Goal: Task Accomplishment & Management: Manage account settings

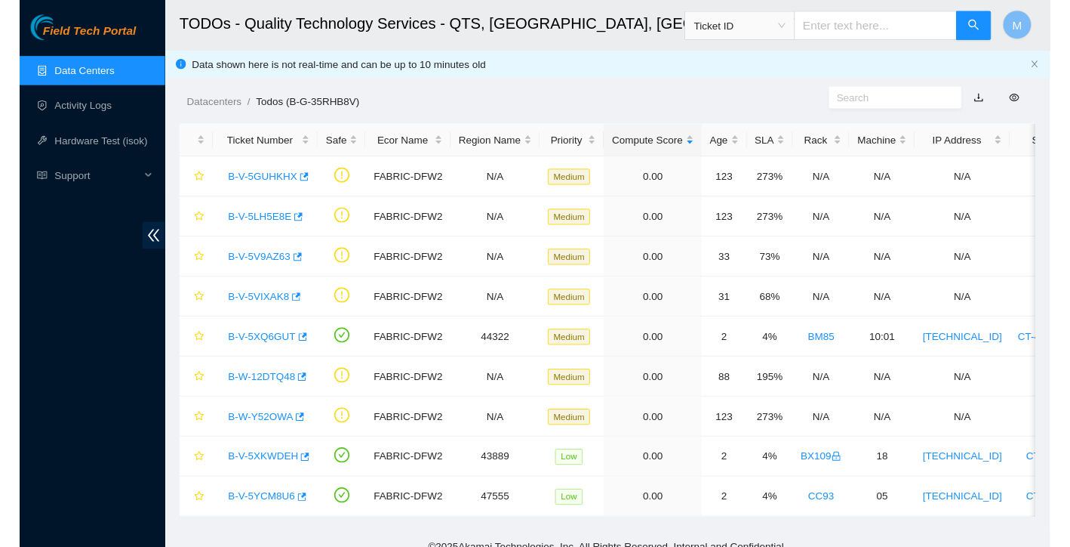
scroll to position [15, 0]
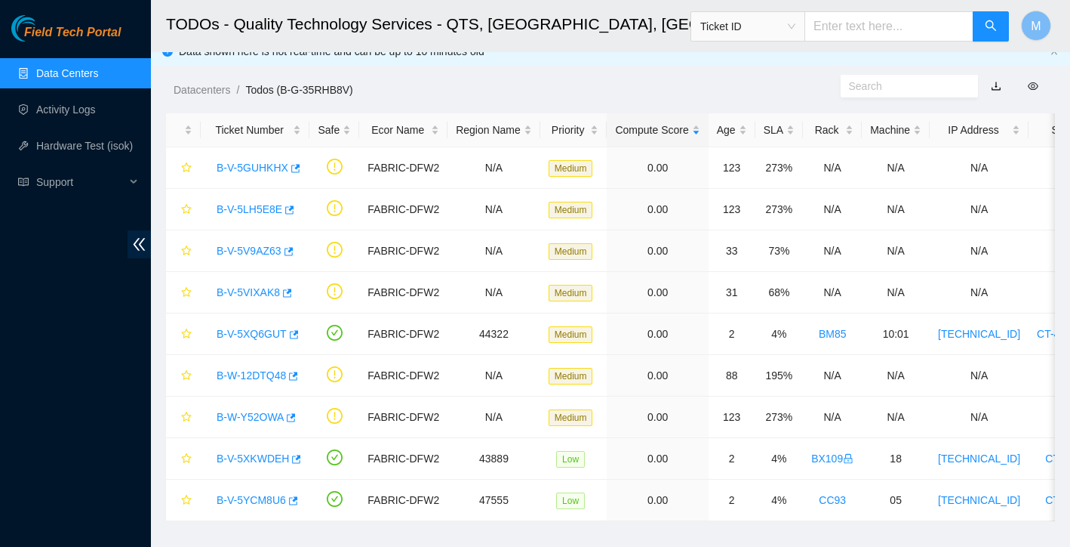
click at [597, 3] on h2 "TODOs - Quality Technology Services - QTS, [GEOGRAPHIC_DATA], [GEOGRAPHIC_DATA]" at bounding box center [530, 24] width 728 height 48
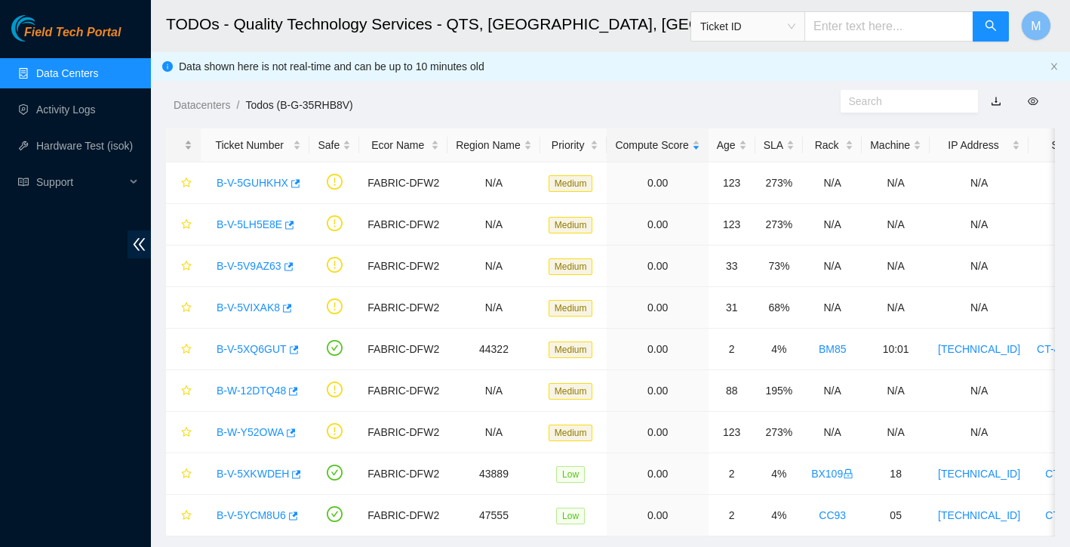
scroll to position [0, 0]
click at [83, 68] on link "Data Centers" at bounding box center [67, 73] width 62 height 12
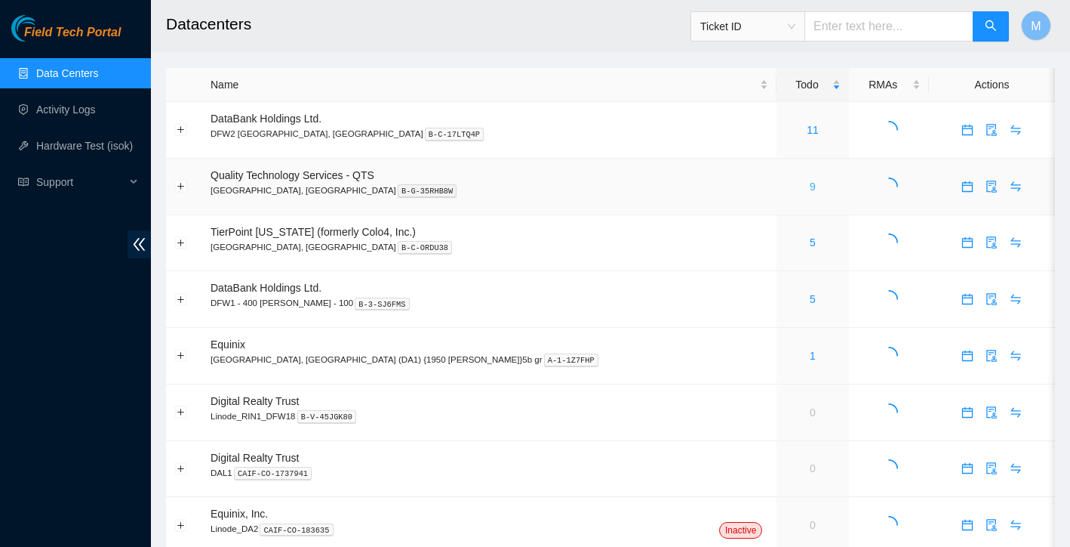
click at [810, 184] on link "9" at bounding box center [813, 186] width 6 height 12
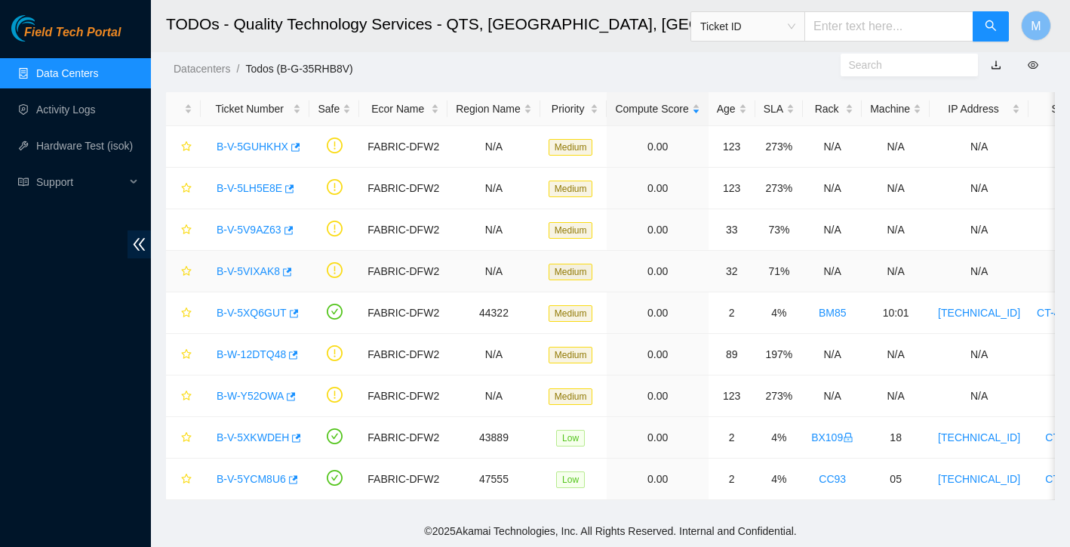
scroll to position [36, 0]
click at [244, 308] on link "B-V-5XQ6GUT" at bounding box center [252, 312] width 70 height 12
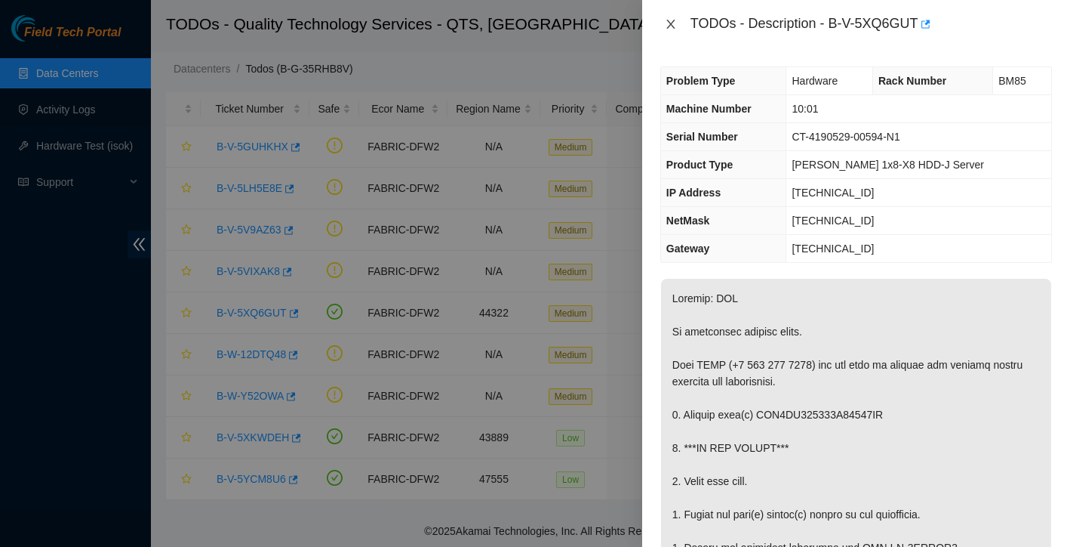
click at [674, 26] on icon "close" at bounding box center [671, 24] width 12 height 12
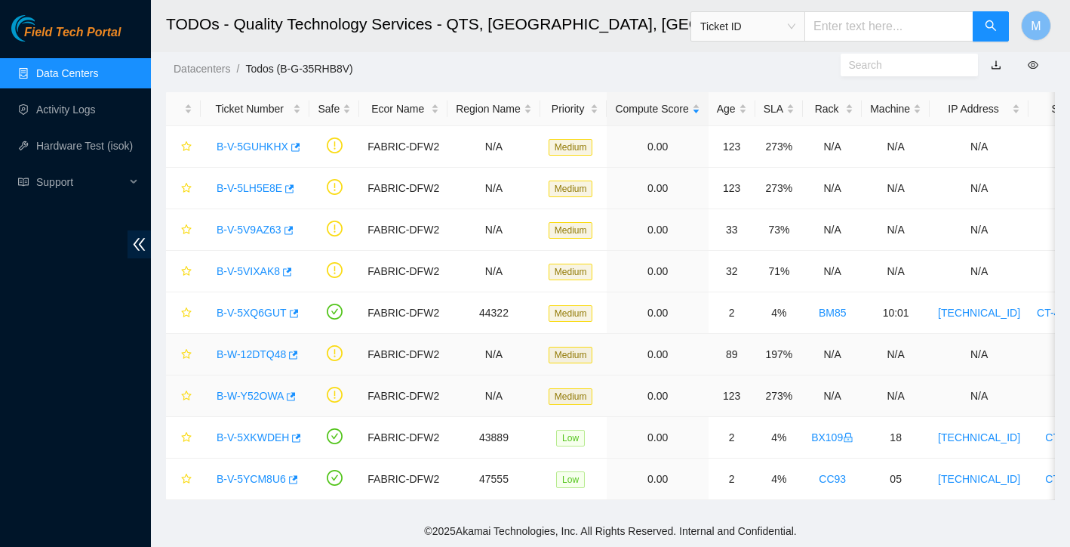
scroll to position [36, 0]
click at [264, 475] on link "B-V-5YCM8U6" at bounding box center [251, 479] width 69 height 12
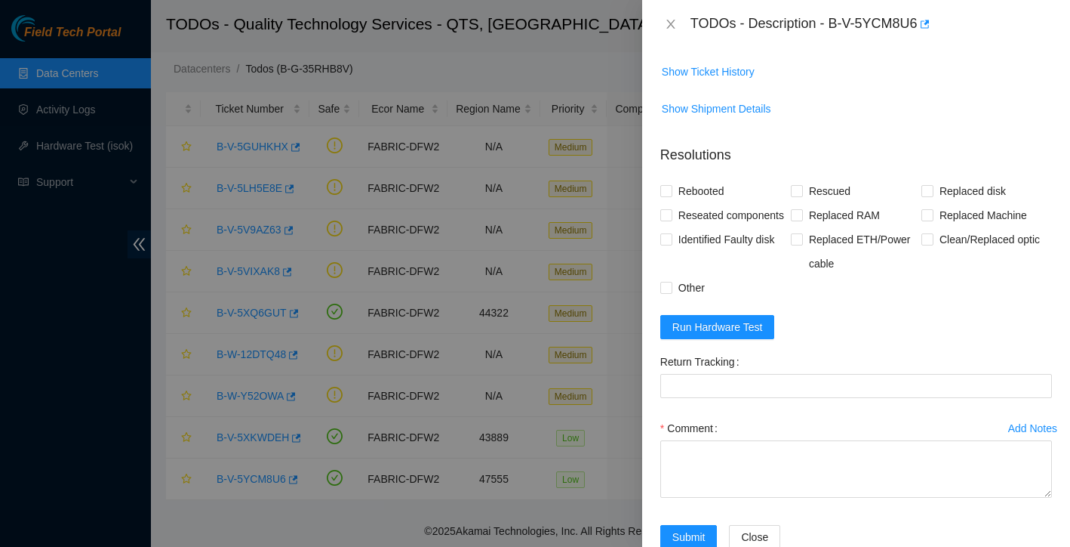
scroll to position [537, 0]
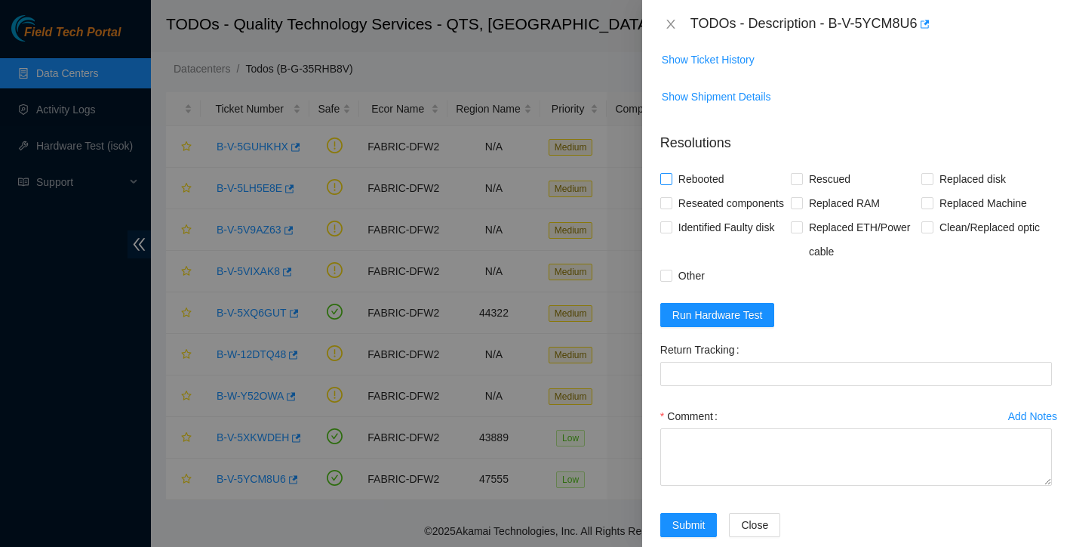
click at [666, 177] on input "Rebooted" at bounding box center [665, 178] width 11 height 11
checkbox input "true"
click at [802, 179] on span at bounding box center [797, 179] width 12 height 12
click at [802, 179] on input "Rescued" at bounding box center [796, 178] width 11 height 11
checkbox input "true"
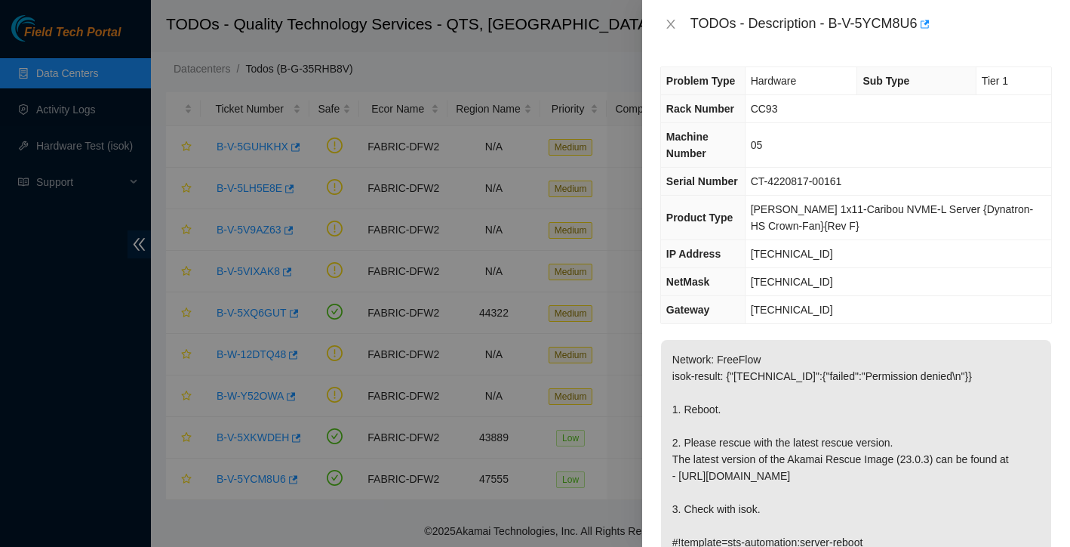
scroll to position [0, 0]
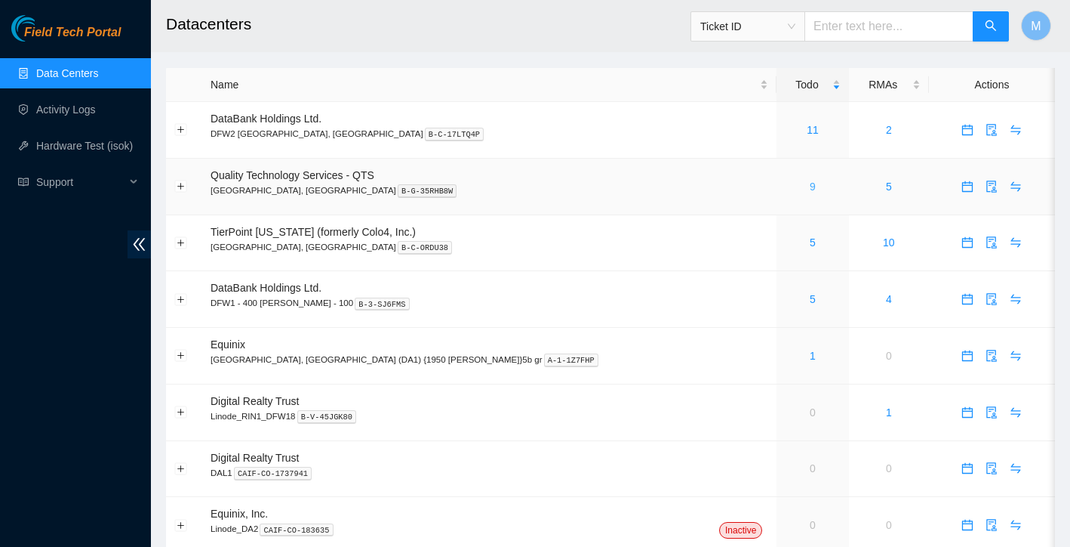
click at [810, 181] on link "9" at bounding box center [813, 186] width 6 height 12
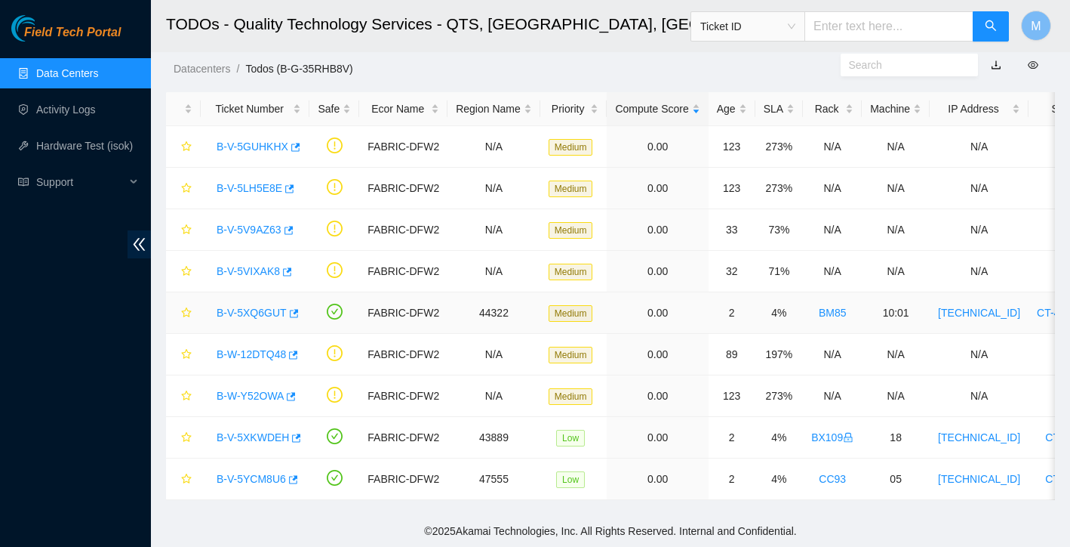
scroll to position [36, 0]
click at [251, 314] on link "B-V-5XQ6GUT" at bounding box center [252, 312] width 70 height 12
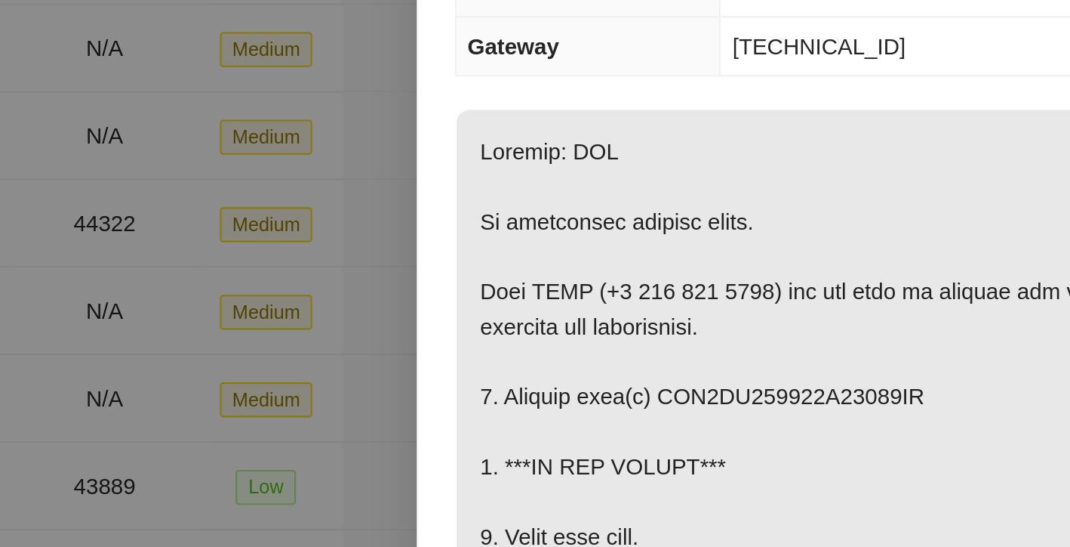
scroll to position [35, 0]
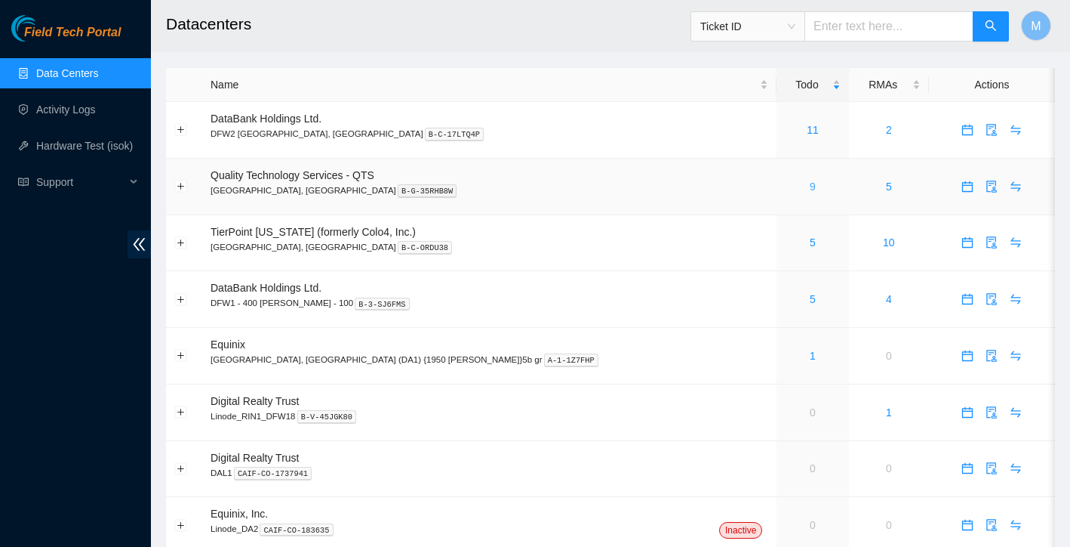
click at [810, 189] on link "9" at bounding box center [813, 186] width 6 height 12
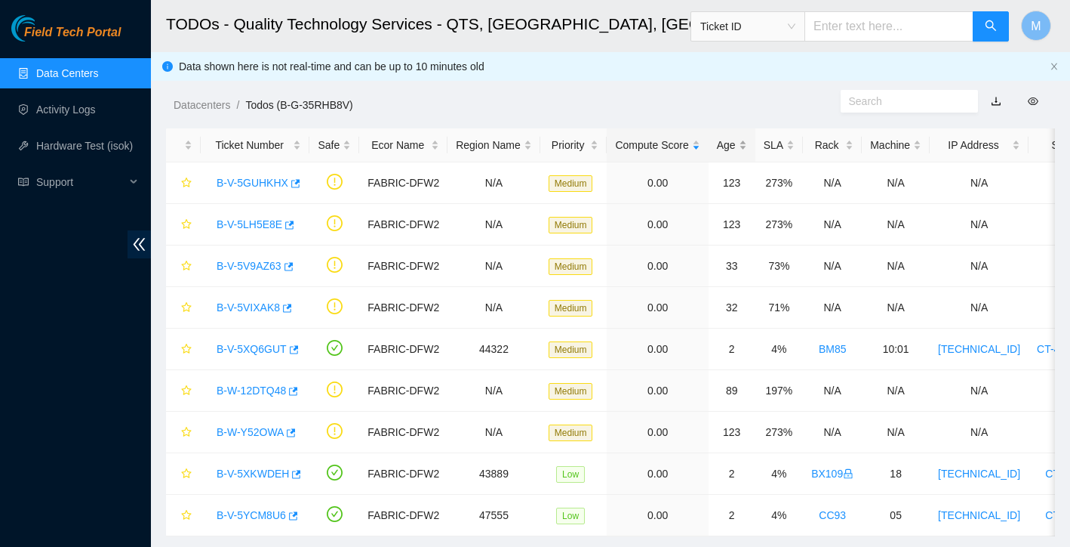
click at [746, 143] on div "Age" at bounding box center [732, 145] width 30 height 17
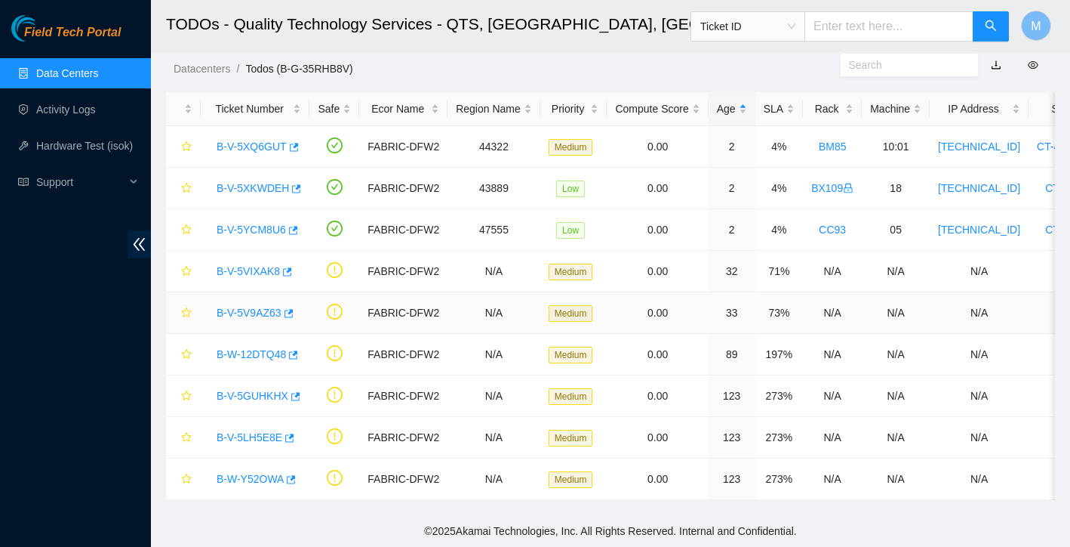
scroll to position [36, 0]
click at [255, 485] on div "B-W-Y52OWA" at bounding box center [255, 478] width 92 height 24
click at [264, 479] on link "B-W-Y52OWA" at bounding box center [250, 479] width 67 height 12
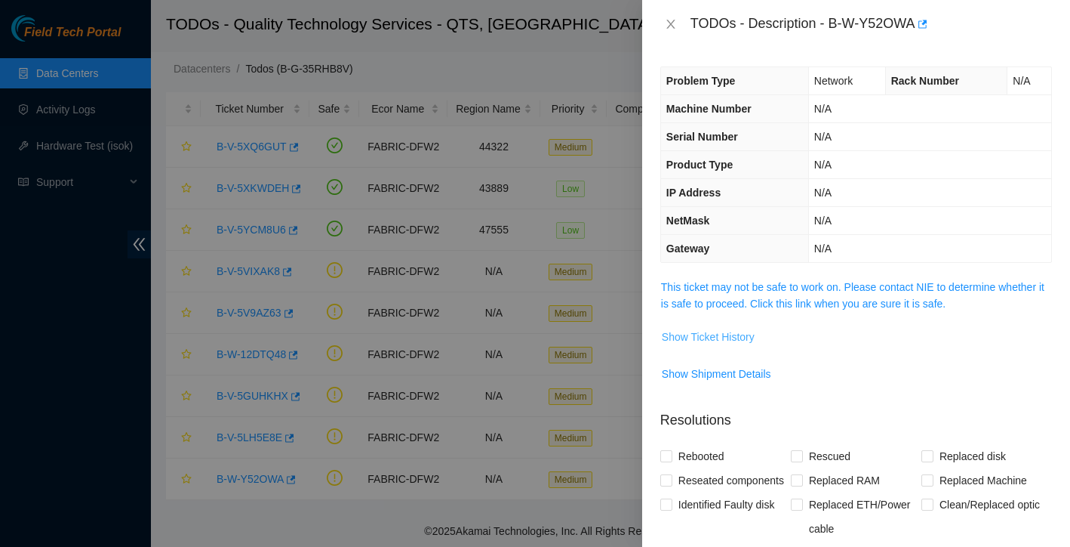
click at [731, 336] on span "Show Ticket History" at bounding box center [708, 336] width 93 height 17
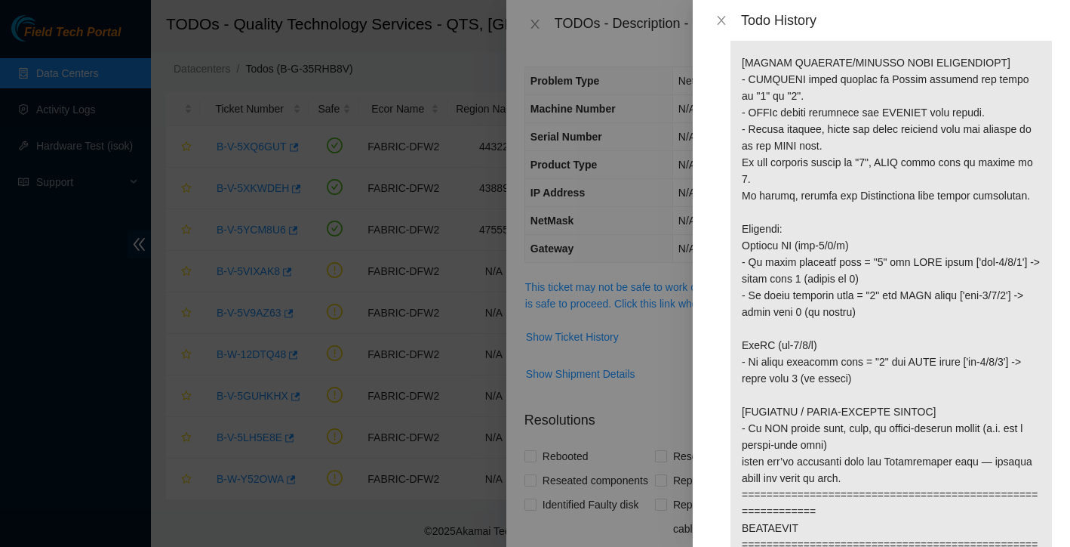
scroll to position [504, 0]
click at [720, 23] on icon "close" at bounding box center [722, 20] width 12 height 12
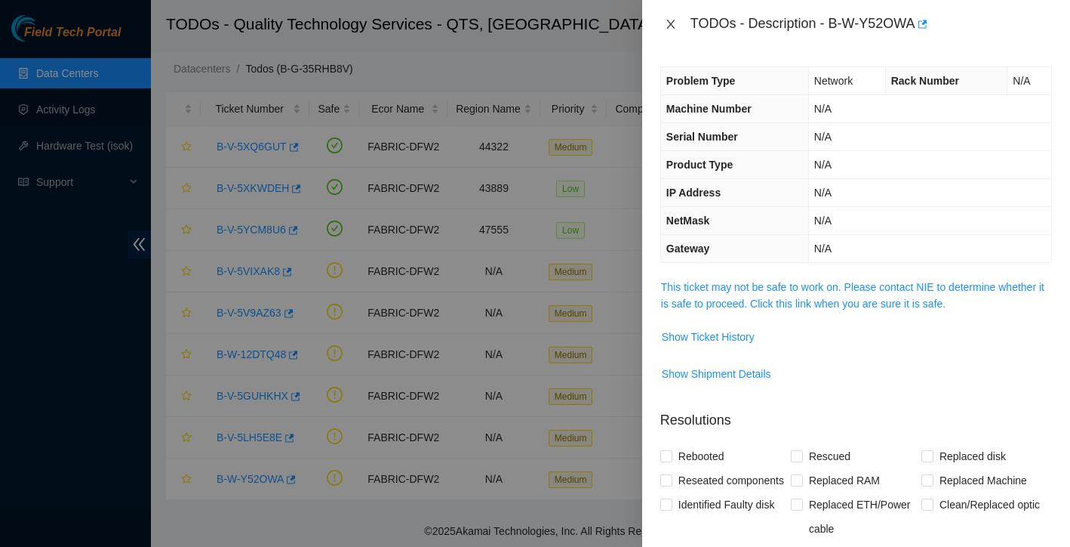
click at [677, 27] on button "Close" at bounding box center [670, 24] width 21 height 14
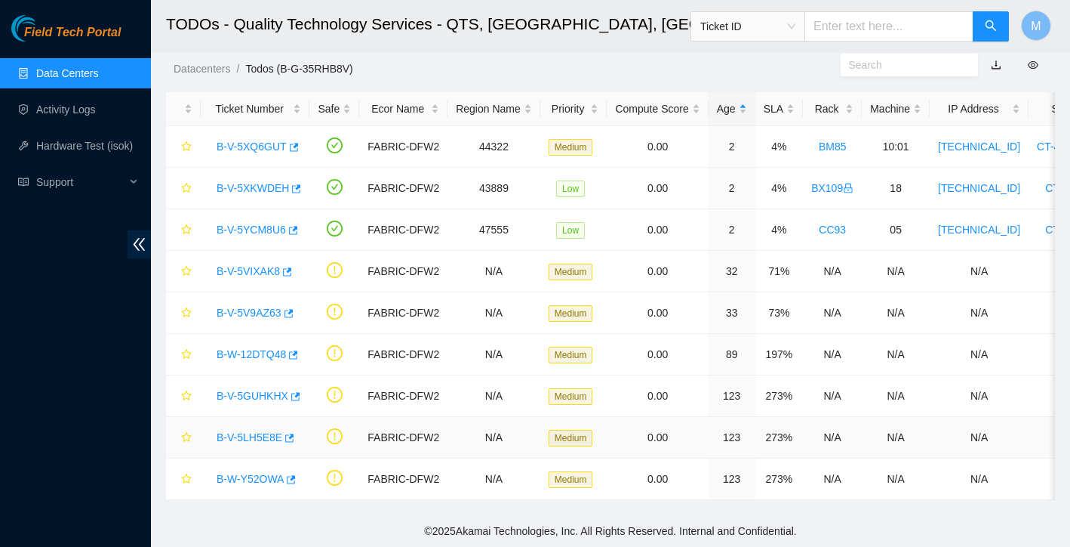
click at [257, 437] on link "B-V-5LH5E8E" at bounding box center [250, 437] width 66 height 12
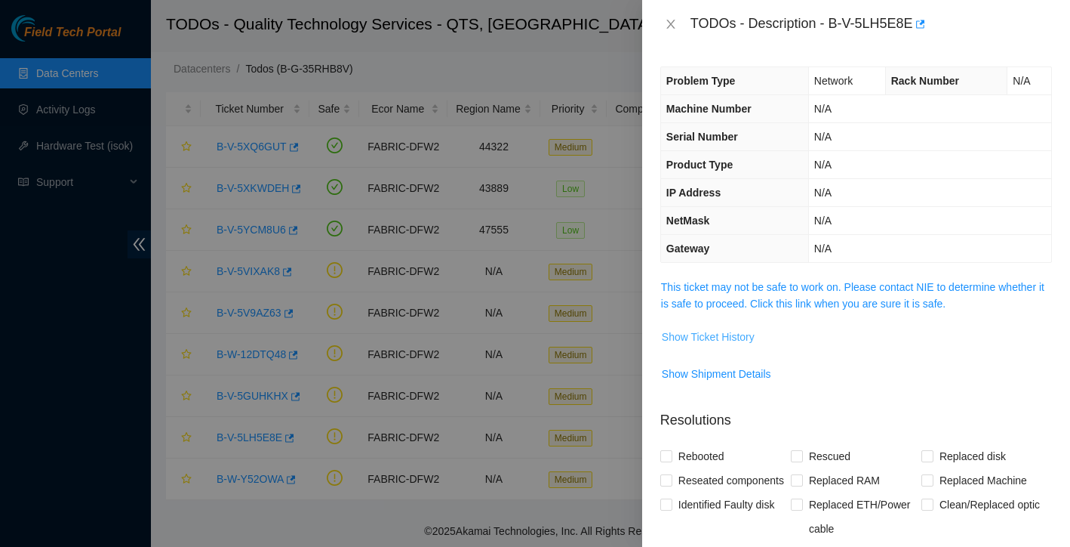
click at [700, 332] on span "Show Ticket History" at bounding box center [708, 336] width 93 height 17
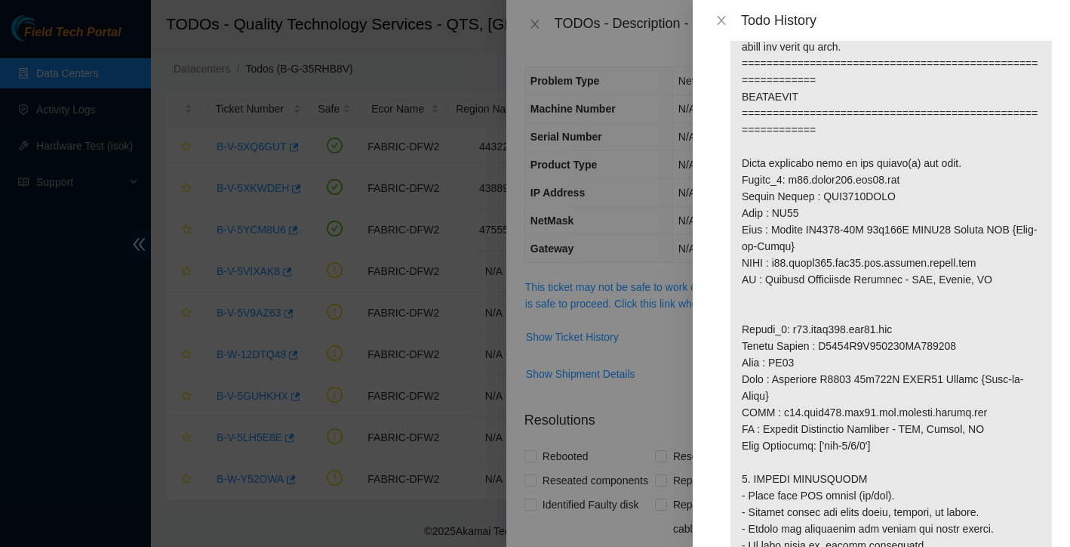
scroll to position [946, 0]
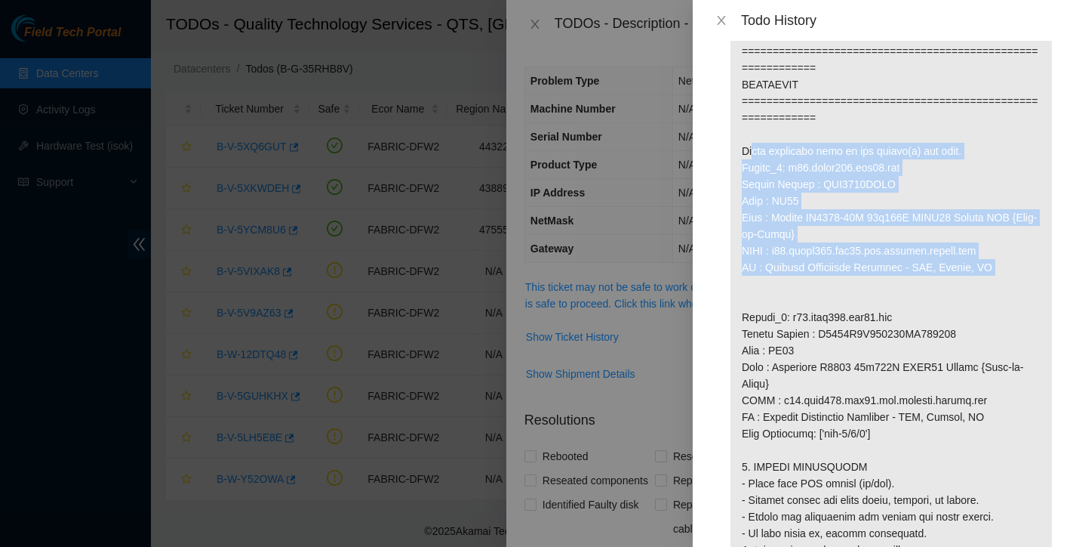
drag, startPoint x: 743, startPoint y: 169, endPoint x: 1002, endPoint y: 285, distance: 284.2
click at [1002, 285] on p at bounding box center [892, 184] width 322 height 2098
copy p "Below mentioned port on the router(s) are down. Router_1: r08.spine101.dfw02.fa…"
click at [966, 247] on p at bounding box center [892, 184] width 322 height 2098
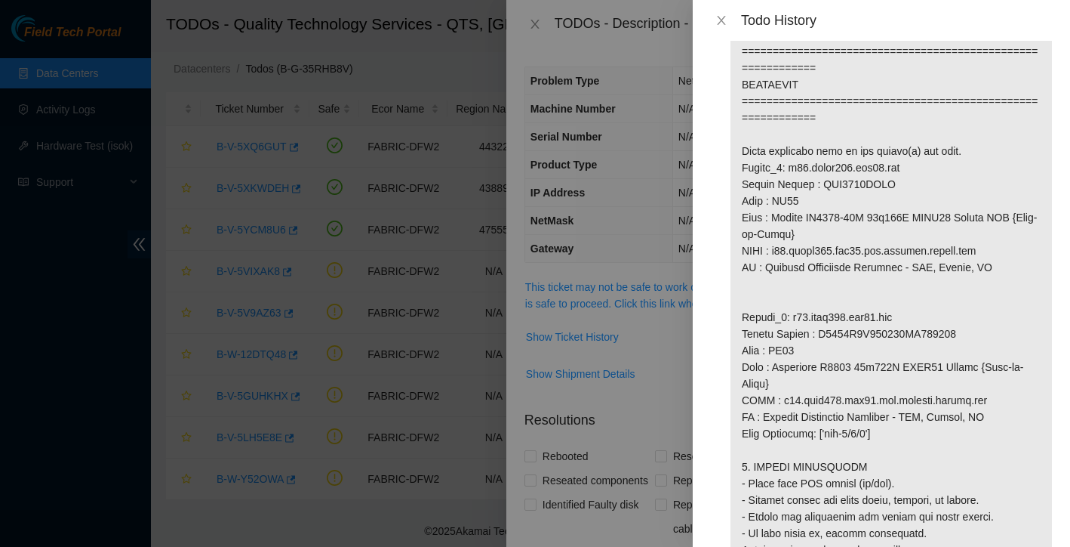
click at [708, 14] on div "Todo History" at bounding box center [881, 20] width 377 height 41
click at [719, 18] on icon "close" at bounding box center [722, 20] width 12 height 12
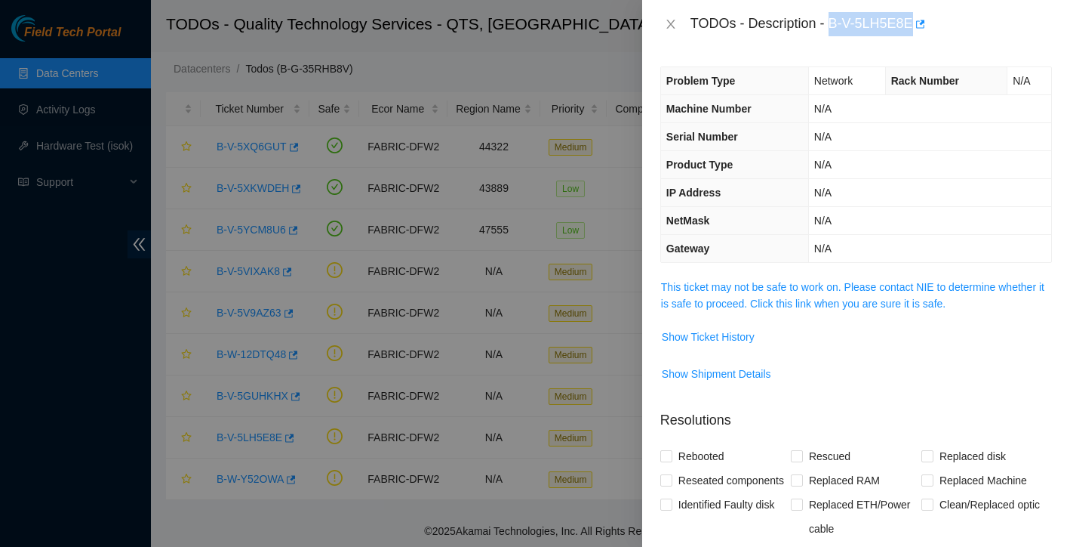
drag, startPoint x: 832, startPoint y: 18, endPoint x: 916, endPoint y: 26, distance: 84.9
click at [916, 26] on div "TODOs - Description - B-V-5LH5E8E" at bounding box center [872, 24] width 362 height 24
copy div "B-V-5LH5E8E"
